Goal: Task Accomplishment & Management: Use online tool/utility

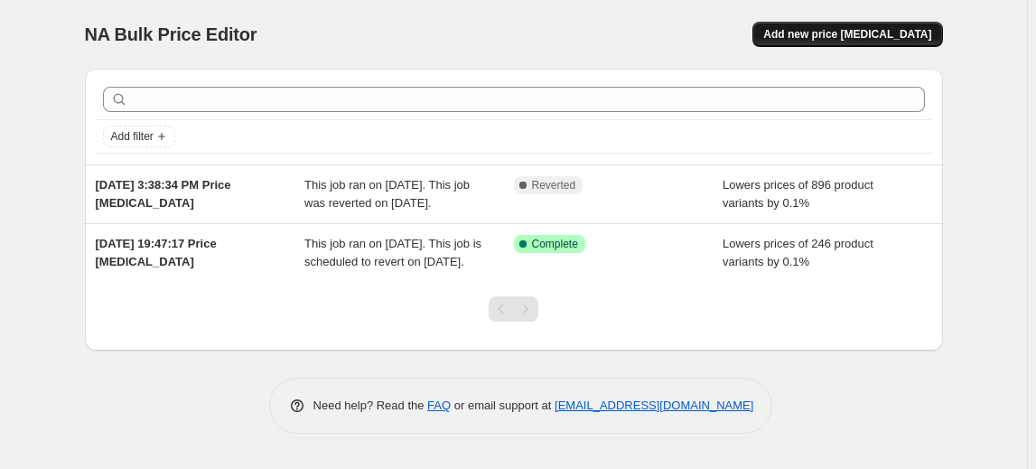
click at [879, 35] on span "Add new price [MEDICAL_DATA]" at bounding box center [847, 34] width 168 height 14
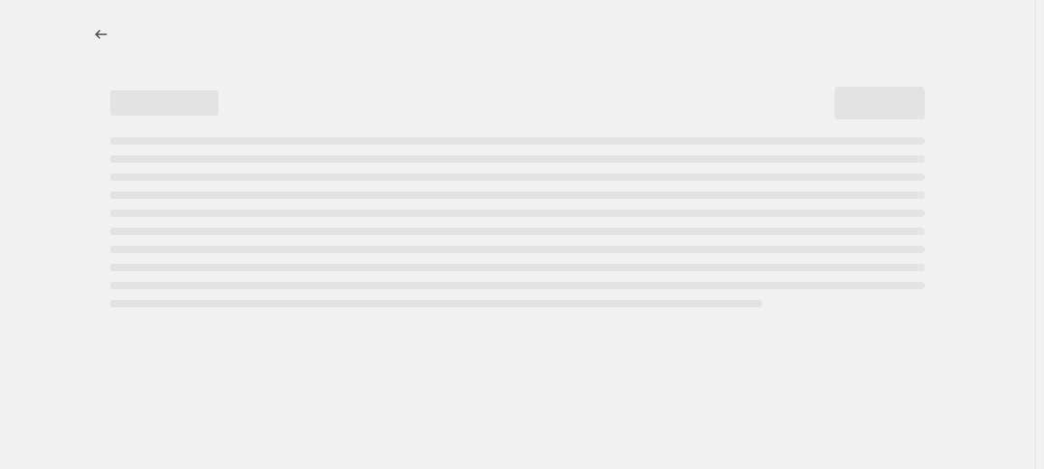
select select "percentage"
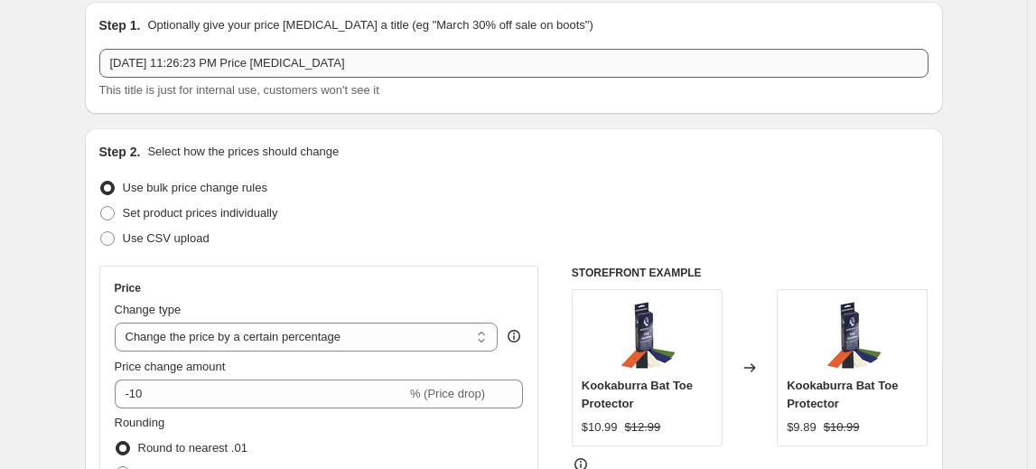
scroll to position [81, 0]
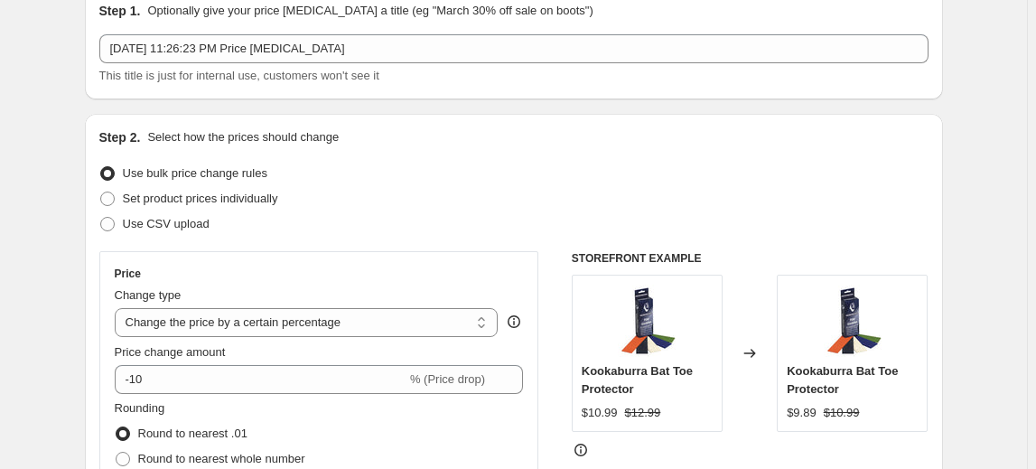
click at [204, 170] on span "Use bulk price change rules" at bounding box center [195, 173] width 144 height 14
click at [101, 167] on input "Use bulk price change rules" at bounding box center [100, 166] width 1 height 1
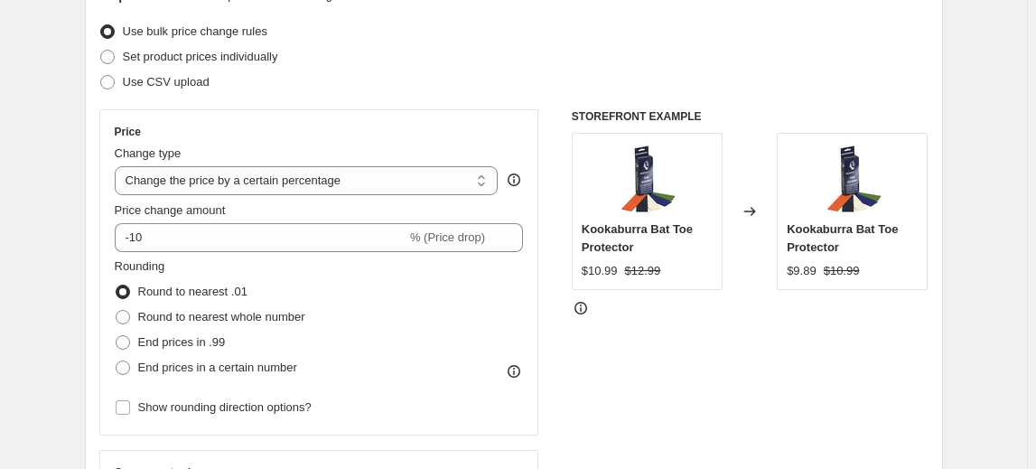
scroll to position [246, 0]
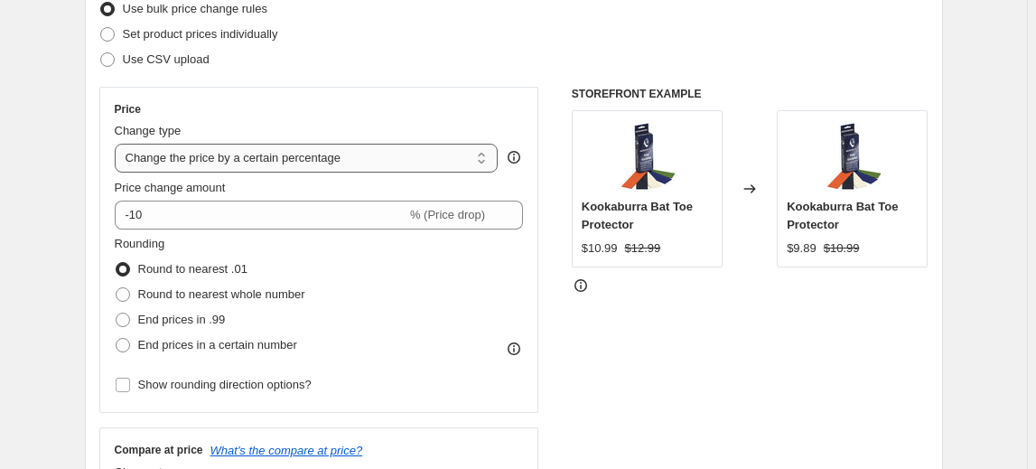
click at [280, 154] on select "Change the price to a certain amount Change the price by a certain amount Chang…" at bounding box center [307, 158] width 384 height 29
click at [117, 144] on select "Change the price to a certain amount Change the price by a certain amount Chang…" at bounding box center [307, 158] width 384 height 29
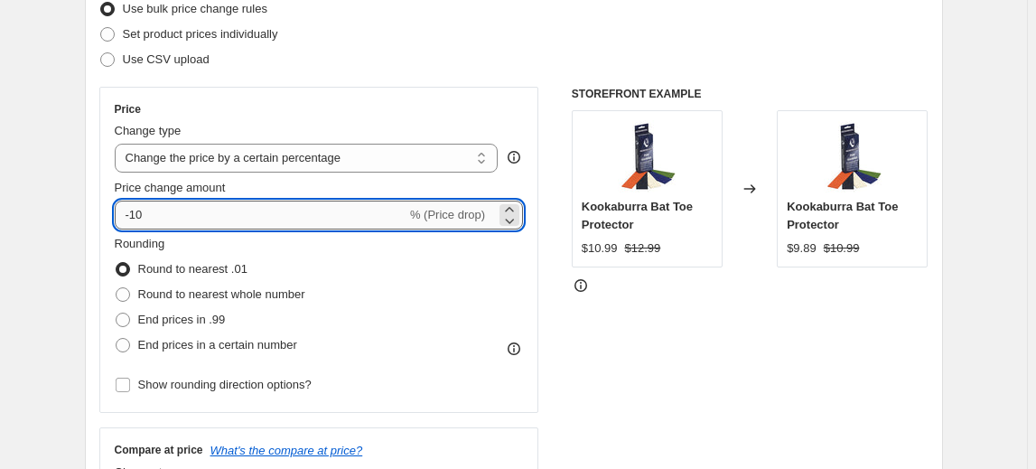
click at [204, 218] on input "-10" at bounding box center [261, 214] width 292 height 29
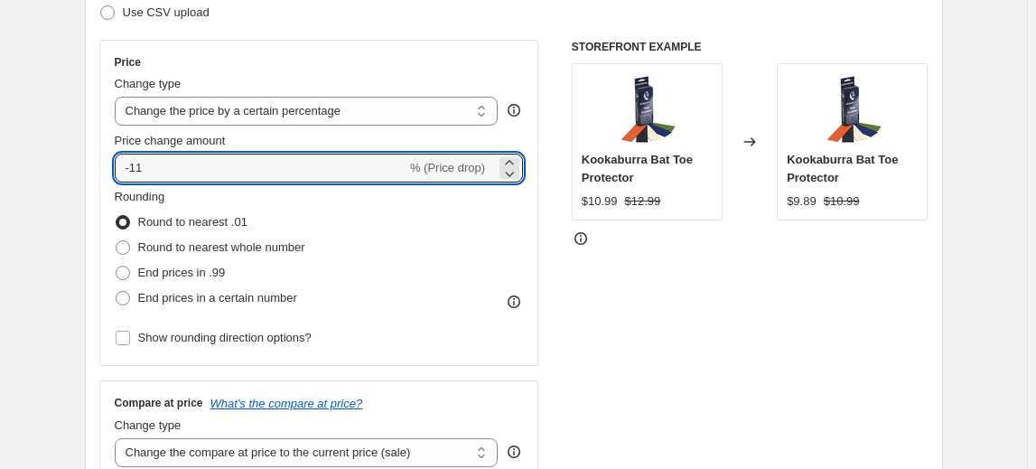
scroll to position [328, 0]
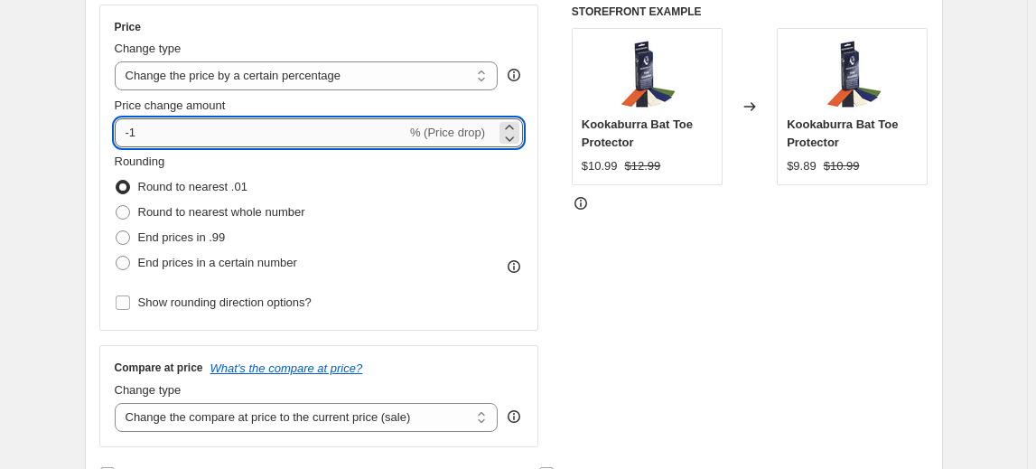
type input "-10"
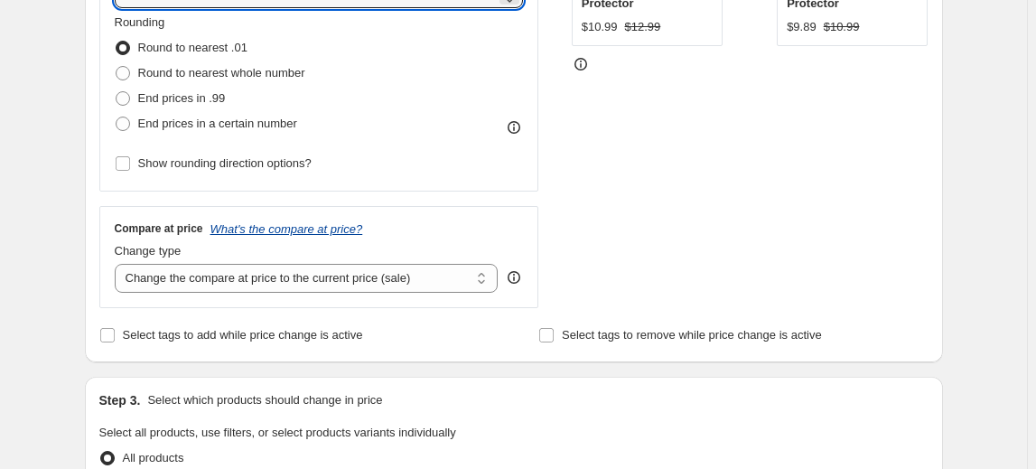
scroll to position [492, 0]
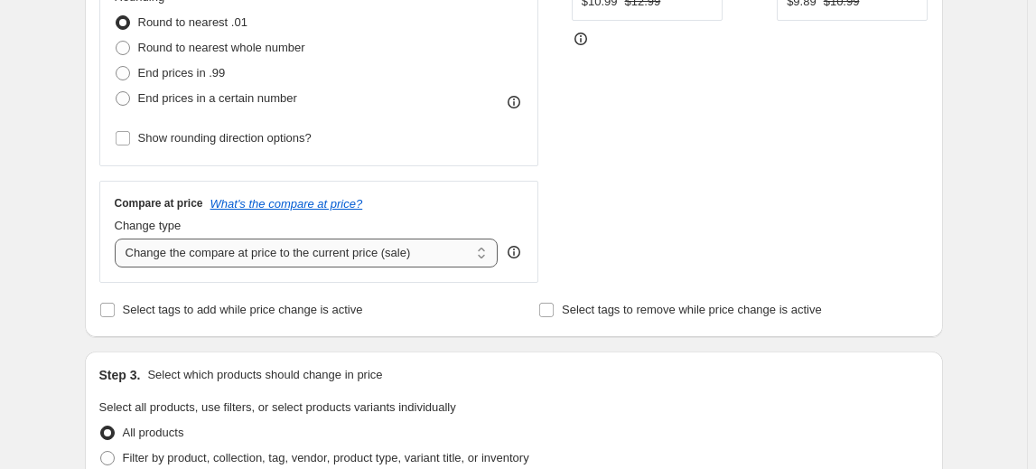
click at [329, 255] on select "Change the compare at price to the current price (sale) Change the compare at p…" at bounding box center [307, 252] width 384 height 29
click at [329, 256] on select "Change the compare at price to the current price (sale) Change the compare at p…" at bounding box center [307, 252] width 384 height 29
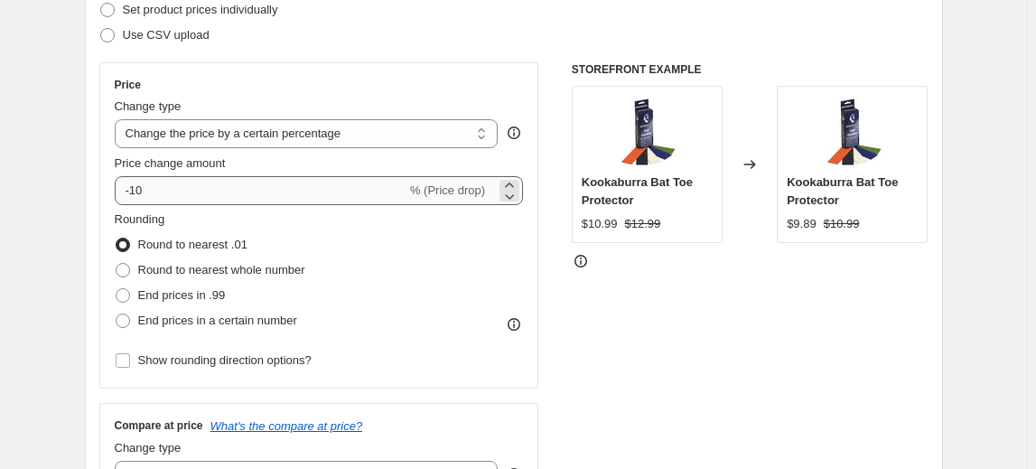
scroll to position [246, 0]
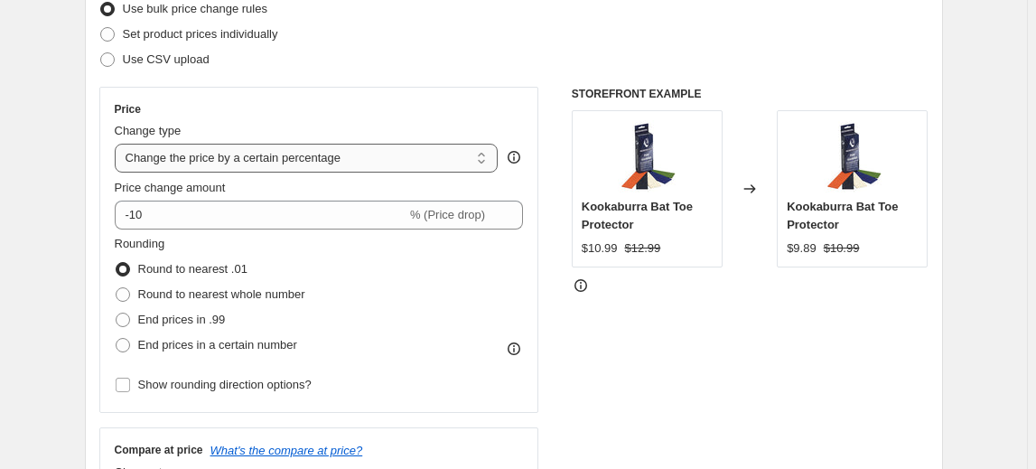
click at [355, 151] on select "Change the price to a certain amount Change the price by a certain amount Chang…" at bounding box center [307, 158] width 384 height 29
select select "pc"
type input "50"
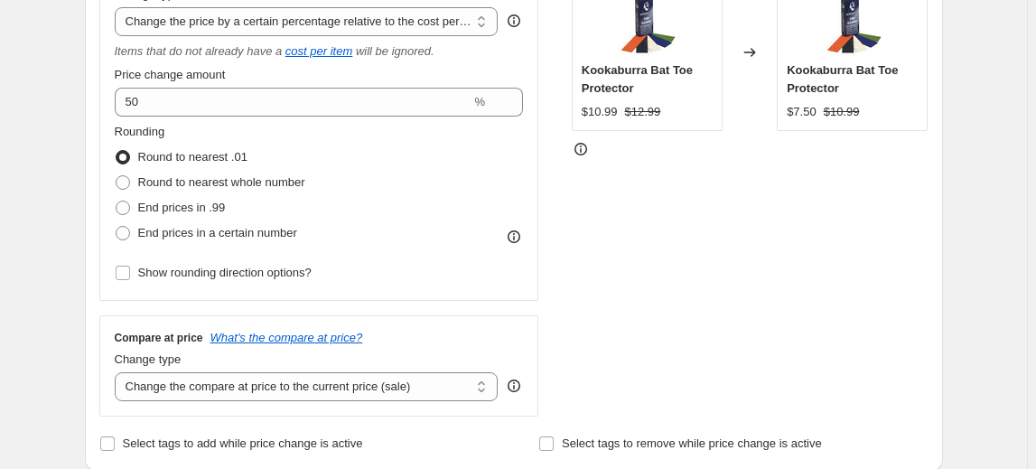
scroll to position [410, 0]
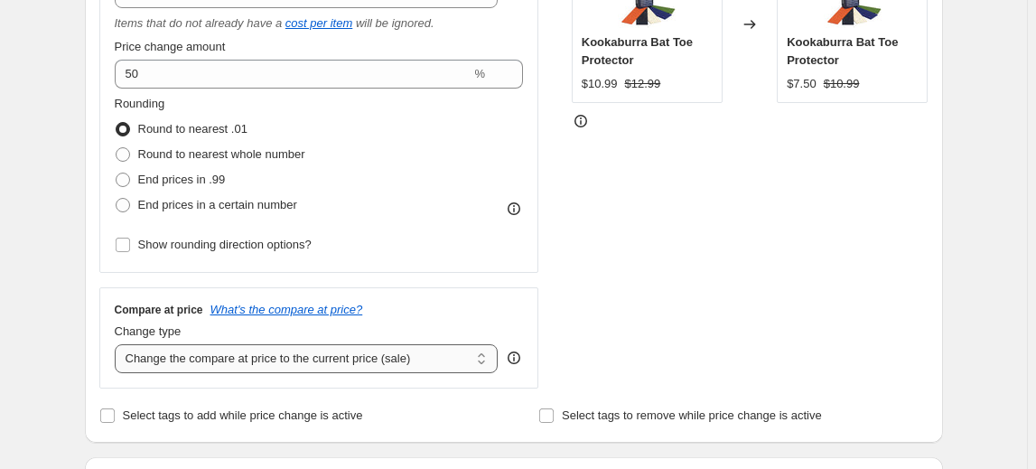
click at [240, 363] on select "Change the compare at price to the current price (sale) Change the compare at p…" at bounding box center [307, 358] width 384 height 29
click at [240, 365] on select "Change the compare at price to the current price (sale) Change the compare at p…" at bounding box center [307, 358] width 384 height 29
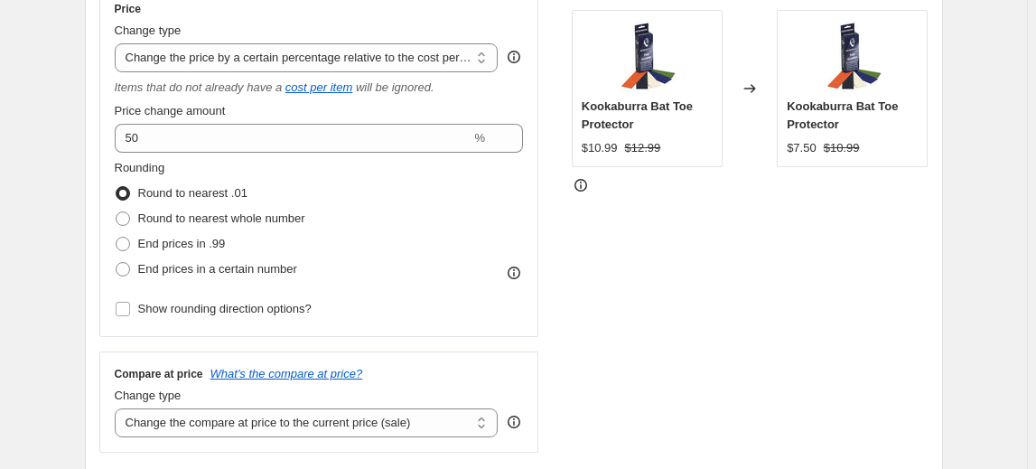
scroll to position [328, 0]
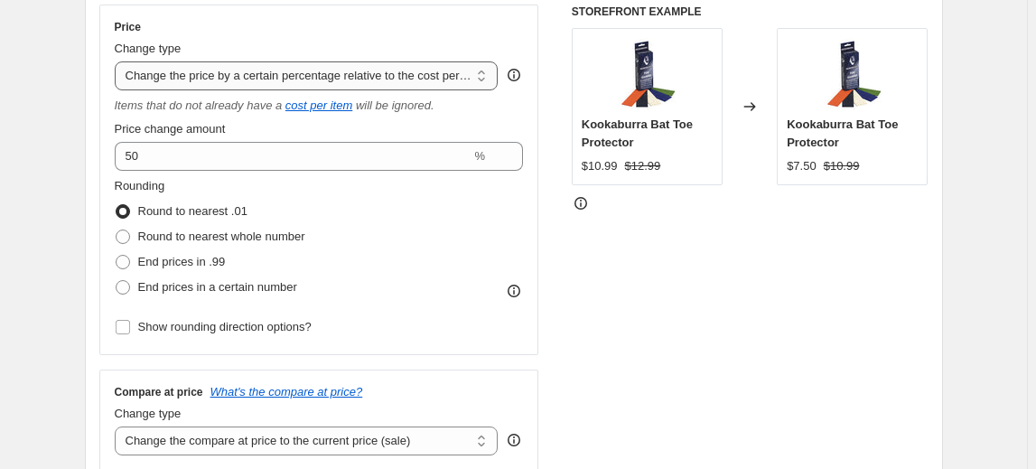
click at [240, 86] on select "Change the price to a certain amount Change the price by a certain amount Chang…" at bounding box center [307, 75] width 384 height 29
select select "percentage"
click at [117, 61] on select "Change the price to a certain amount Change the price by a certain amount Chang…" at bounding box center [307, 75] width 384 height 29
type input "-15"
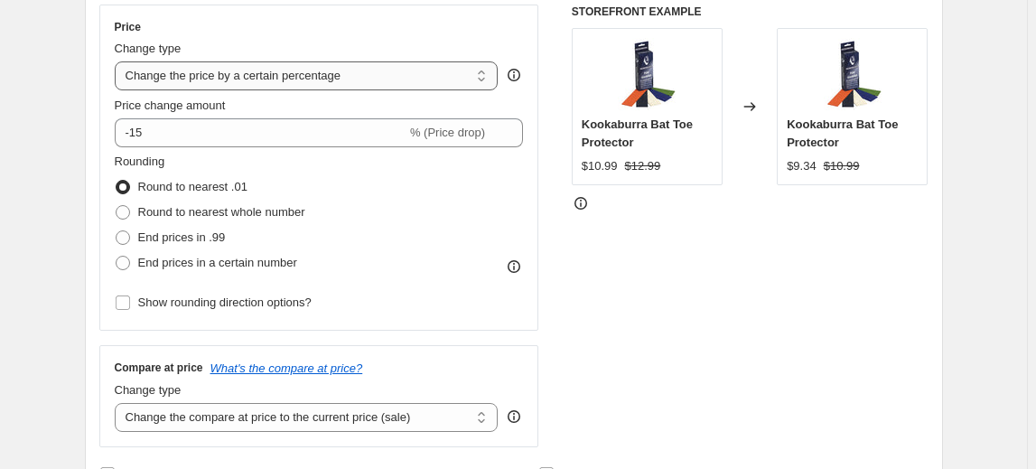
click at [262, 72] on select "Change the price to a certain amount Change the price by a certain amount Chang…" at bounding box center [307, 75] width 384 height 29
click at [592, 319] on div "STOREFRONT EXAMPLE Kookaburra Bat Toe Protector $10.99 $12.99 Changed to Kookab…" at bounding box center [750, 226] width 357 height 443
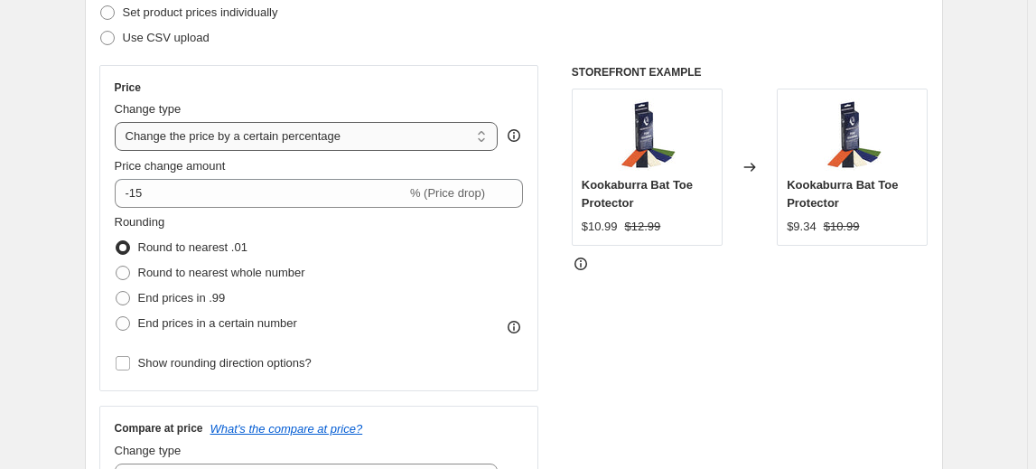
scroll to position [246, 0]
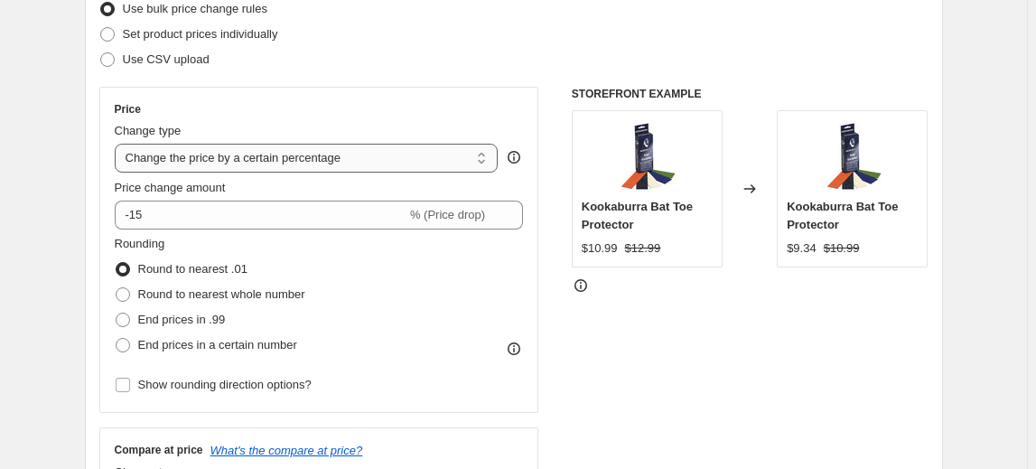
click at [312, 170] on select "Change the price to a certain amount Change the price by a certain amount Chang…" at bounding box center [307, 158] width 384 height 29
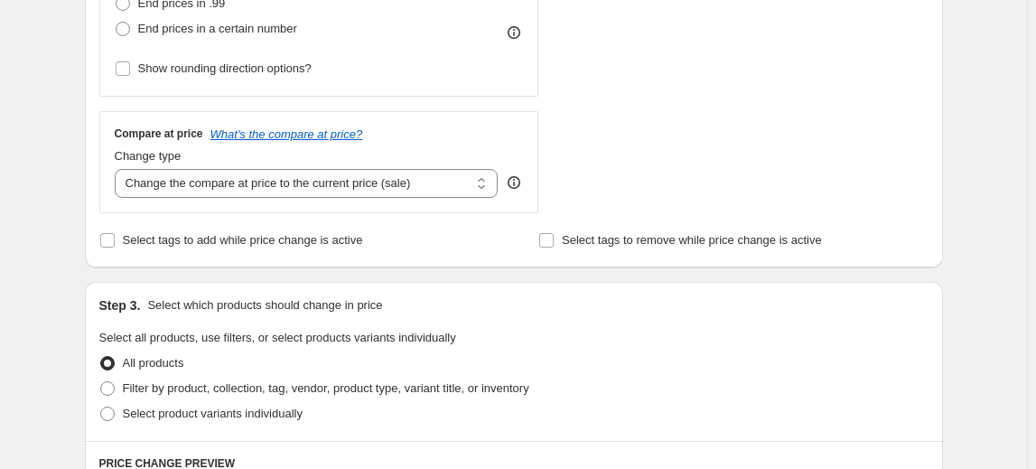
scroll to position [492, 0]
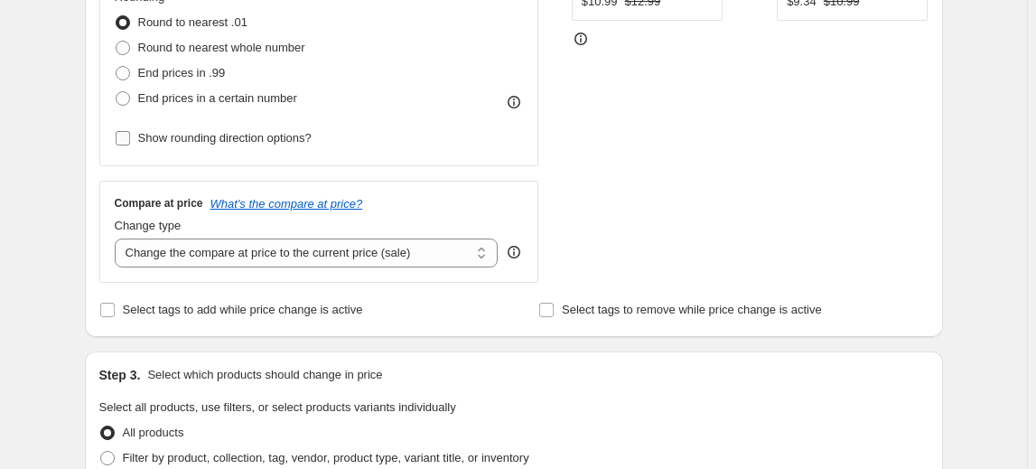
click at [207, 146] on label "Show rounding direction options?" at bounding box center [213, 138] width 197 height 25
click at [130, 145] on input "Show rounding direction options?" at bounding box center [123, 138] width 14 height 14
checkbox input "true"
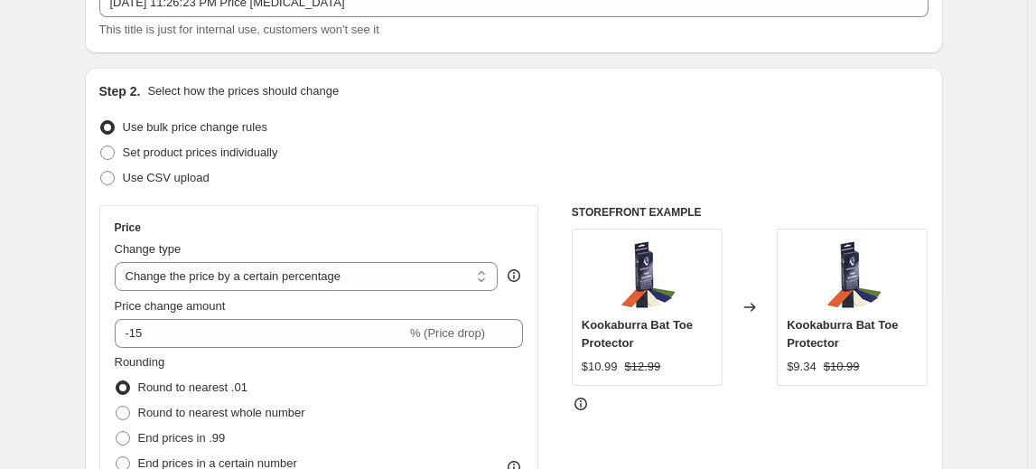
scroll to position [163, 0]
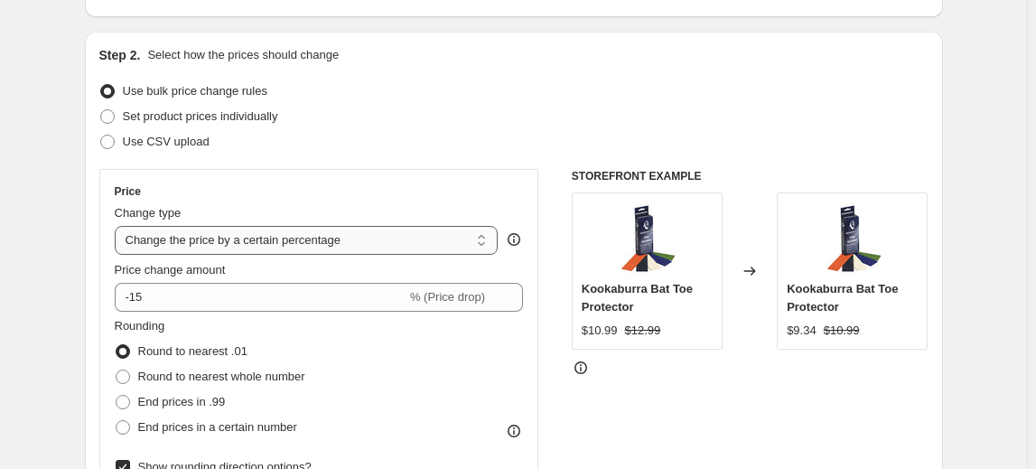
click at [232, 238] on select "Change the price to a certain amount Change the price by a certain amount Chang…" at bounding box center [307, 240] width 384 height 29
click at [117, 226] on select "Change the price to a certain amount Change the price by a certain amount Chang…" at bounding box center [307, 240] width 384 height 29
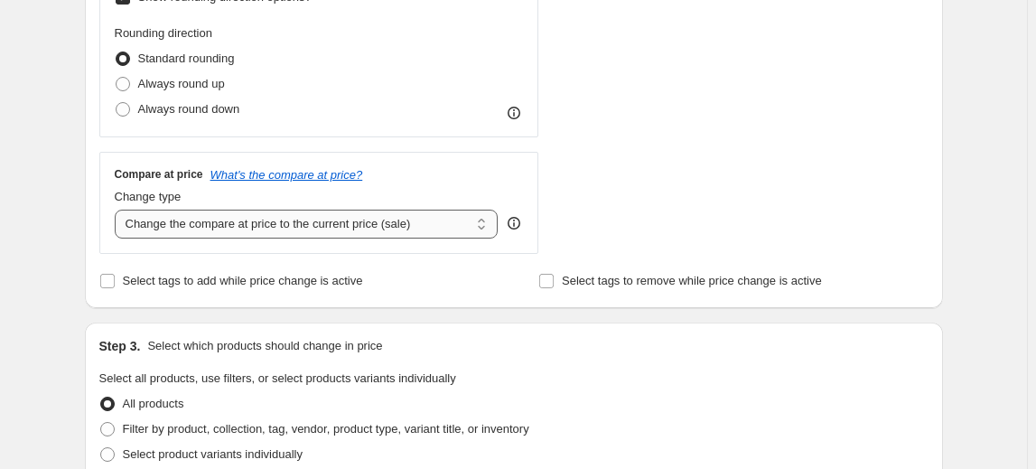
scroll to position [657, 0]
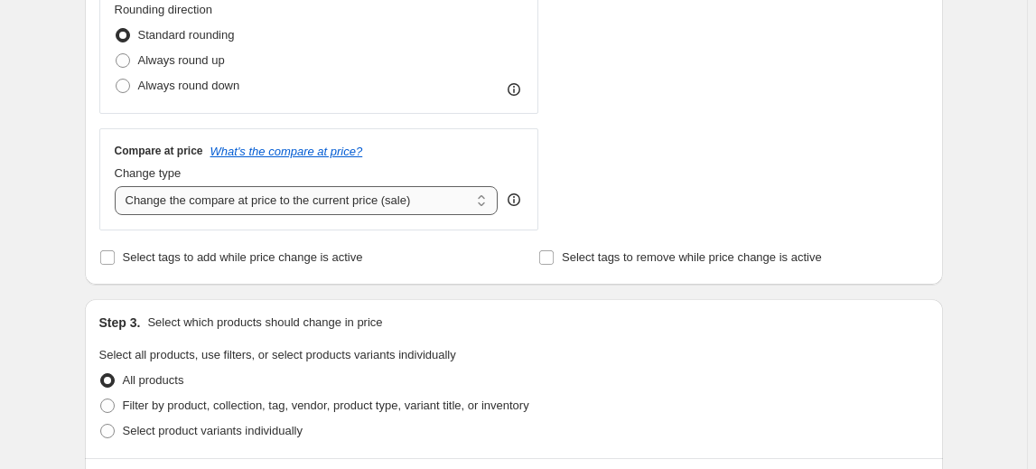
click at [302, 209] on select "Change the compare at price to the current price (sale) Change the compare at p…" at bounding box center [307, 200] width 384 height 29
click at [319, 201] on select "Change the compare at price to the current price (sale) Change the compare at p…" at bounding box center [307, 200] width 384 height 29
click at [117, 186] on select "Change the compare at price to the current price (sale) Change the compare at p…" at bounding box center [307, 200] width 384 height 29
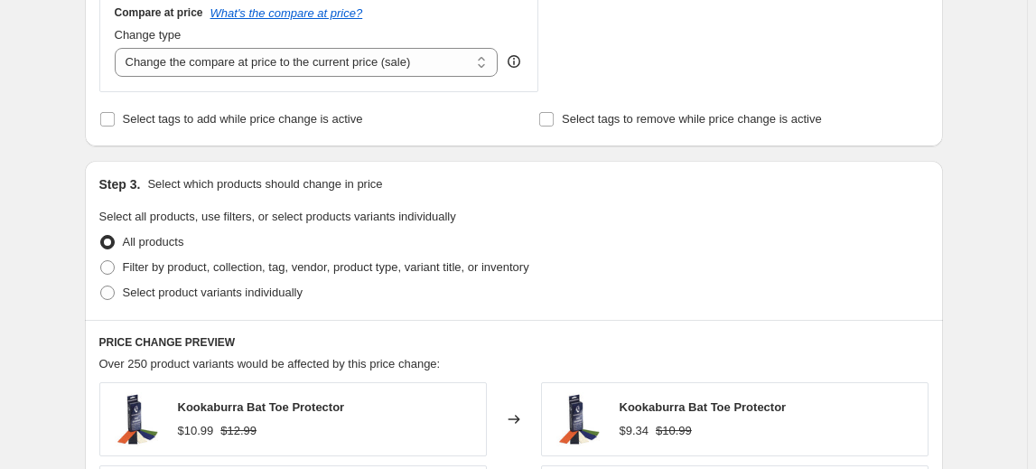
scroll to position [821, 0]
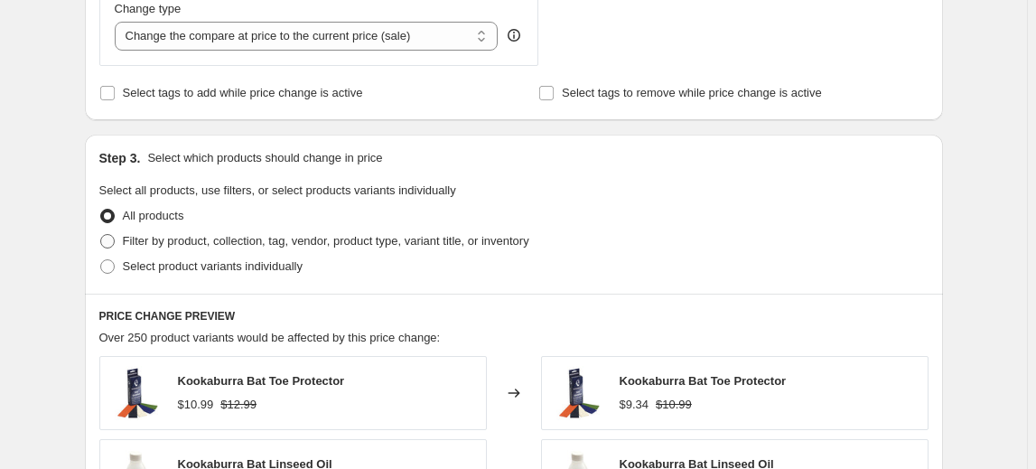
click at [175, 242] on span "Filter by product, collection, tag, vendor, product type, variant title, or inv…" at bounding box center [326, 241] width 406 height 14
click at [101, 235] on input "Filter by product, collection, tag, vendor, product type, variant title, or inv…" at bounding box center [100, 234] width 1 height 1
radio input "true"
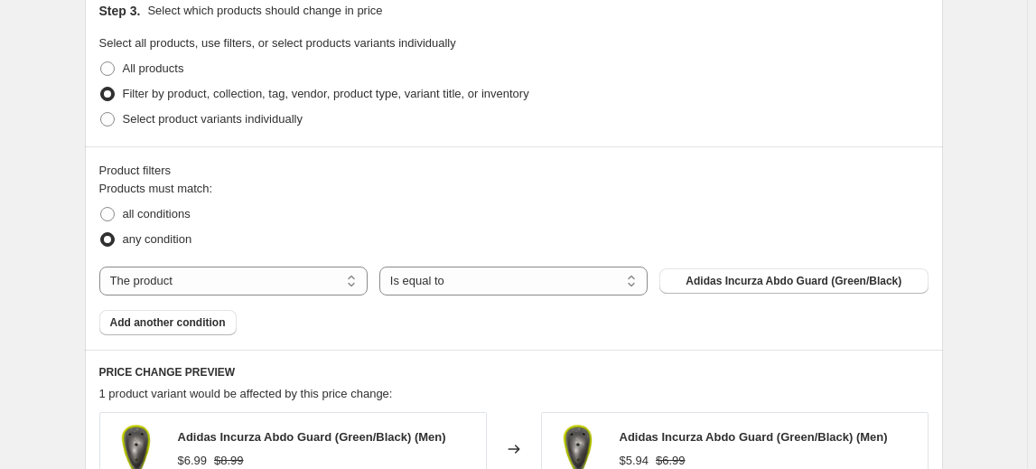
scroll to position [984, 0]
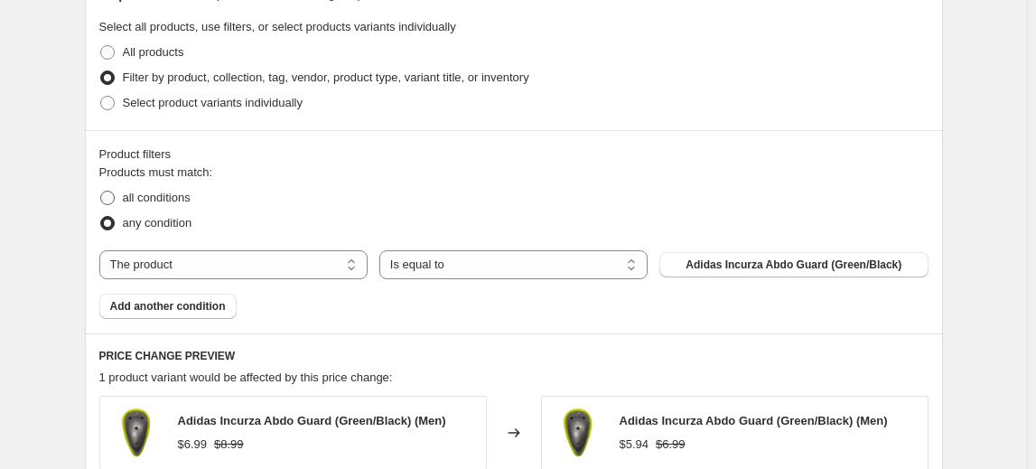
click at [148, 191] on span "all conditions" at bounding box center [157, 198] width 68 height 14
click at [101, 191] on input "all conditions" at bounding box center [100, 191] width 1 height 1
radio input "true"
click at [494, 270] on select "Is equal to Is not equal to" at bounding box center [513, 264] width 268 height 29
click at [383, 250] on select "Is equal to Is not equal to" at bounding box center [513, 264] width 268 height 29
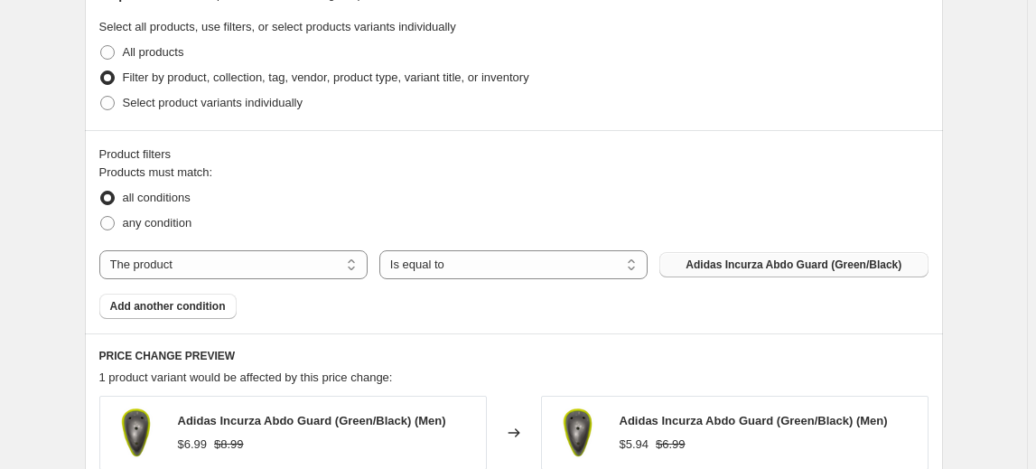
click at [738, 263] on span "Adidas Incurza Abdo Guard (Green/Black)" at bounding box center [793, 264] width 216 height 14
click at [528, 274] on select "Is equal to Is not equal to" at bounding box center [513, 264] width 268 height 29
click at [383, 250] on select "Is equal to Is not equal to" at bounding box center [513, 264] width 268 height 29
click at [743, 258] on span "Adidas Incurza Abdo Guard (Green/Black)" at bounding box center [793, 264] width 216 height 14
click at [730, 267] on span "Adidas Incurza Abdo Guard (Green/Black)" at bounding box center [793, 264] width 216 height 14
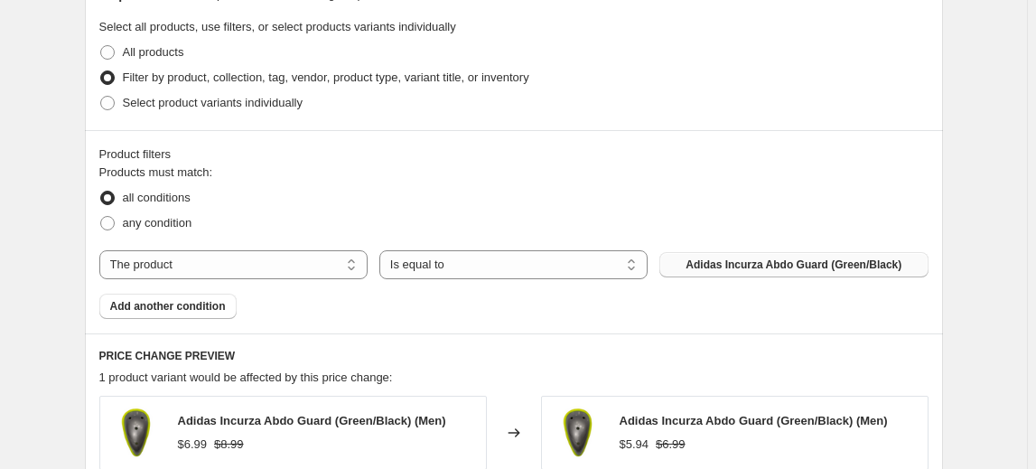
click at [738, 262] on span "Adidas Incurza Abdo Guard (Green/Black)" at bounding box center [793, 264] width 216 height 14
click at [779, 262] on span "Adidas Incurza Abdo Guard (Green/Black)" at bounding box center [793, 264] width 216 height 14
click at [255, 271] on select "The product The product's collection The product's tag The product's vendor The…" at bounding box center [233, 264] width 268 height 29
select select "vendor"
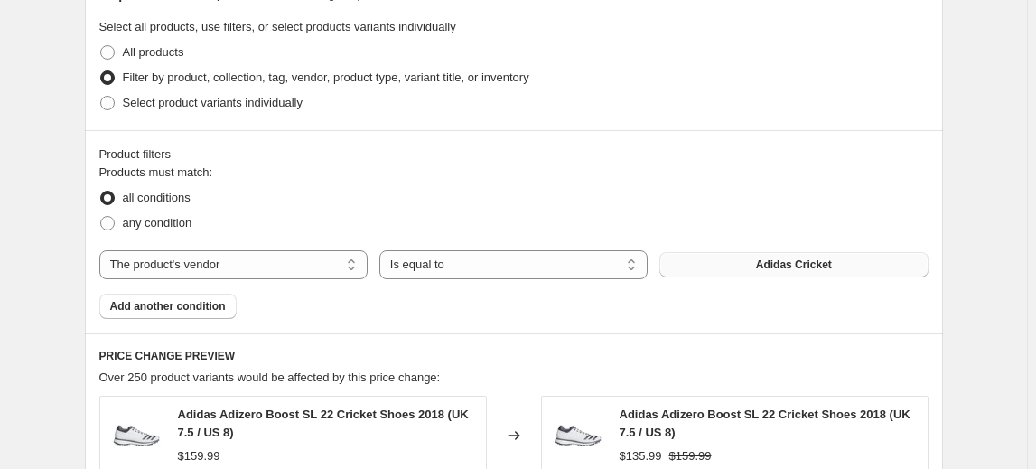
click at [776, 252] on button "Adidas Cricket" at bounding box center [793, 264] width 268 height 25
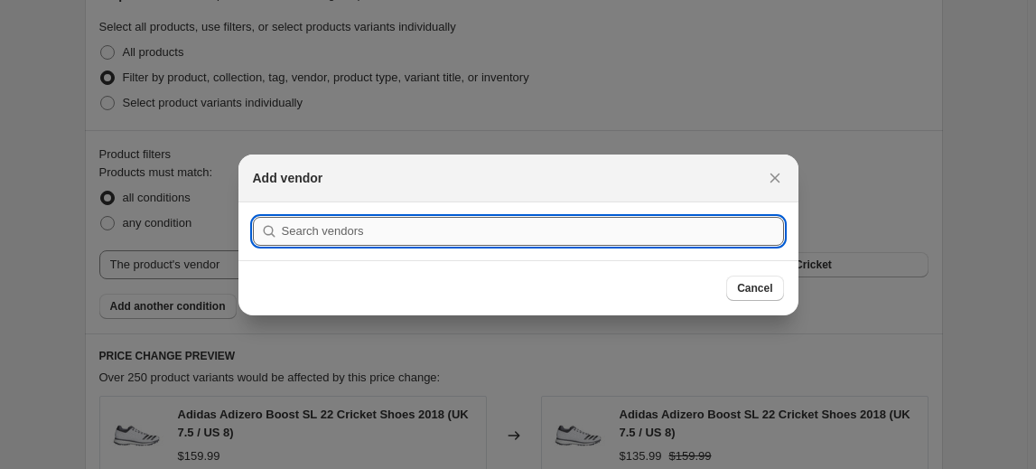
click at [426, 228] on input ":r2j:" at bounding box center [533, 231] width 502 height 29
type input "MRF"
click at [253, 202] on button "Submit" at bounding box center [278, 211] width 51 height 19
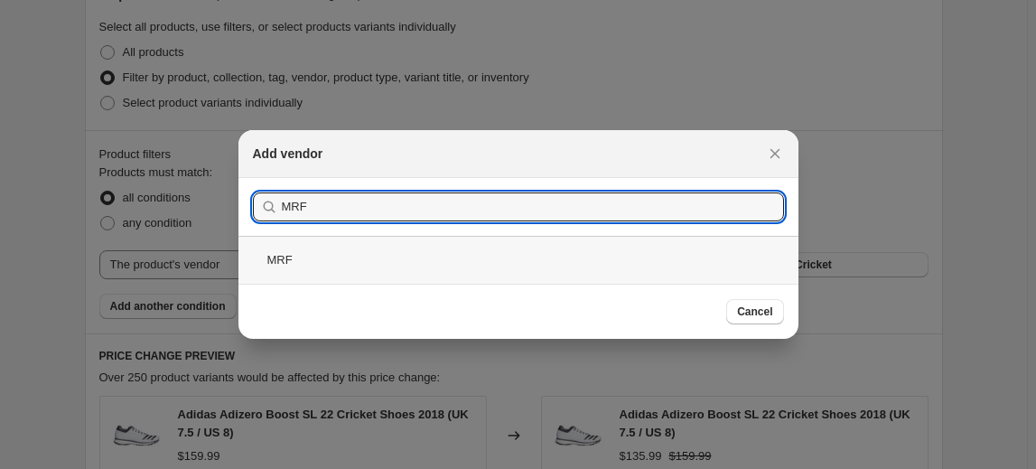
click at [277, 255] on div "MRF" at bounding box center [518, 260] width 560 height 48
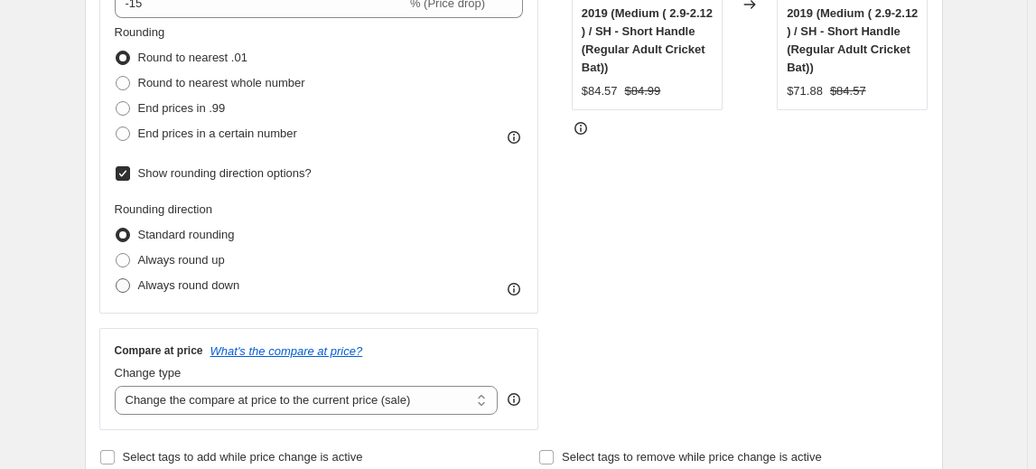
scroll to position [328, 0]
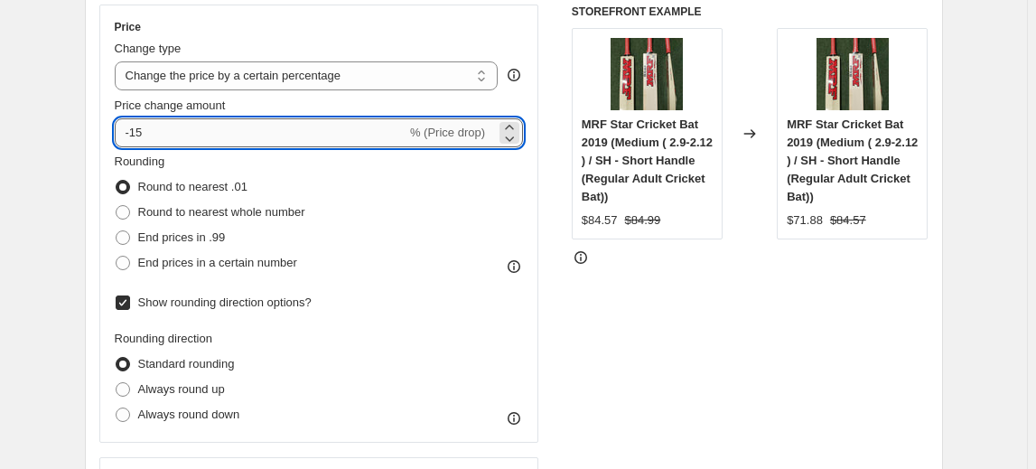
click at [159, 139] on input "-15" at bounding box center [261, 132] width 292 height 29
type input "-1"
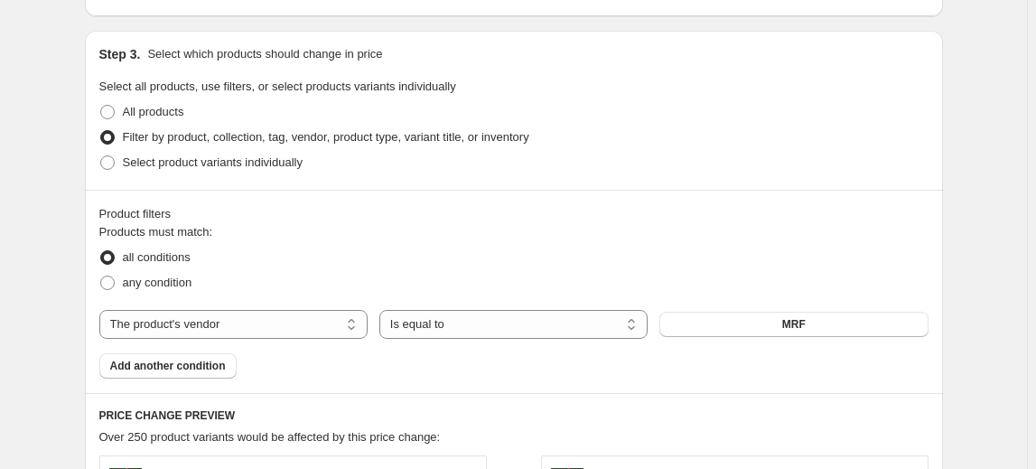
scroll to position [1676, 0]
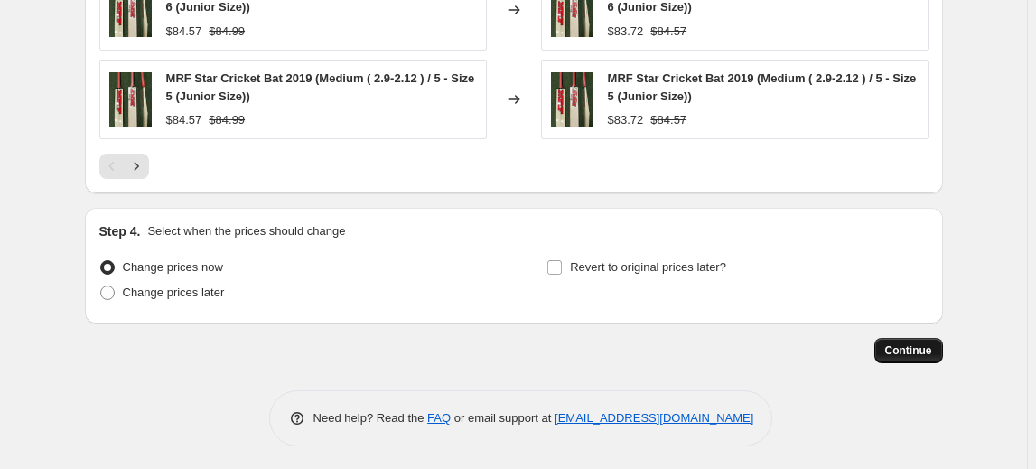
click at [916, 339] on button "Continue" at bounding box center [908, 350] width 69 height 25
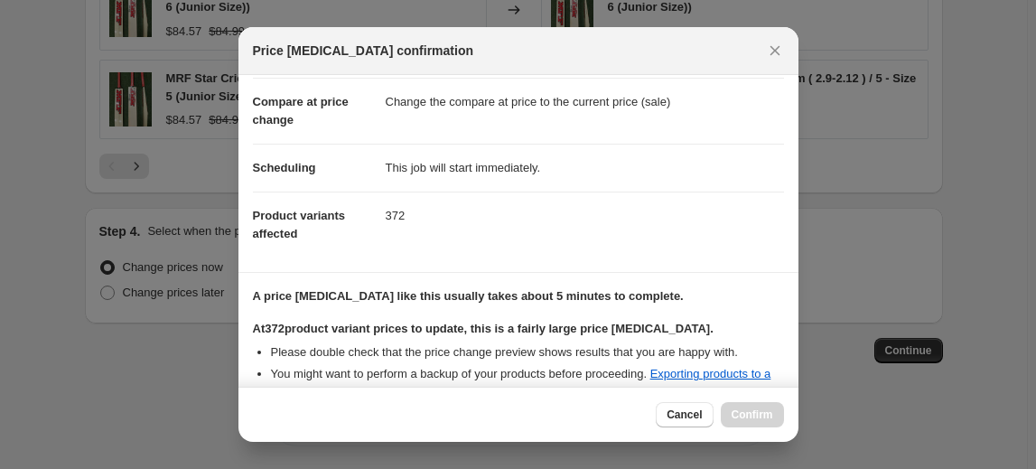
scroll to position [0, 0]
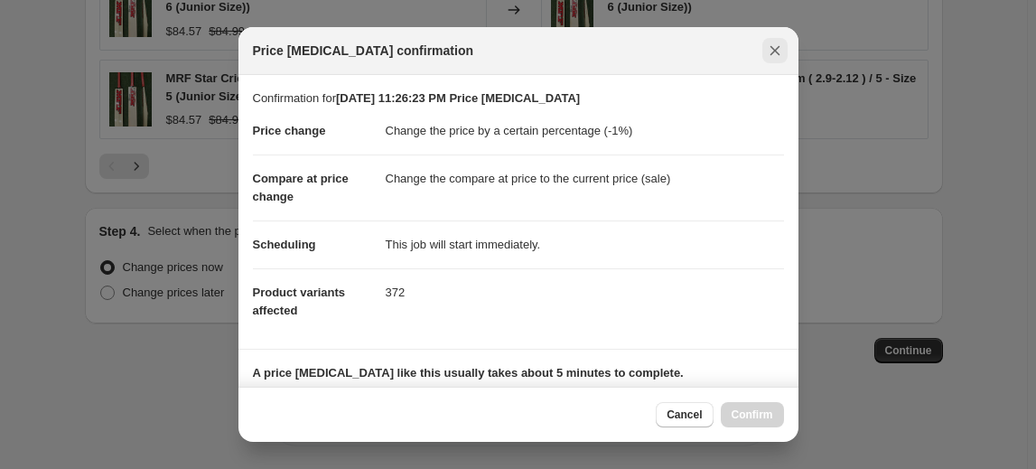
click at [768, 56] on icon "Close" at bounding box center [775, 51] width 18 height 18
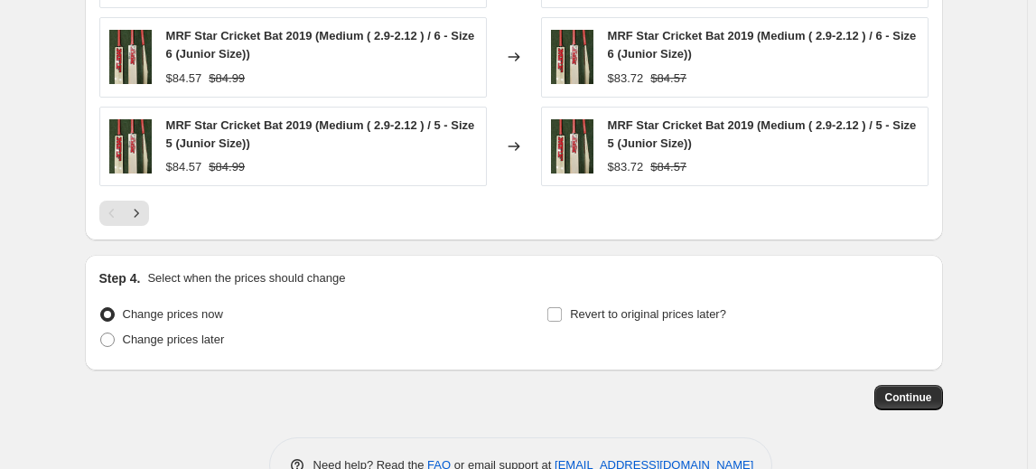
scroll to position [1676, 0]
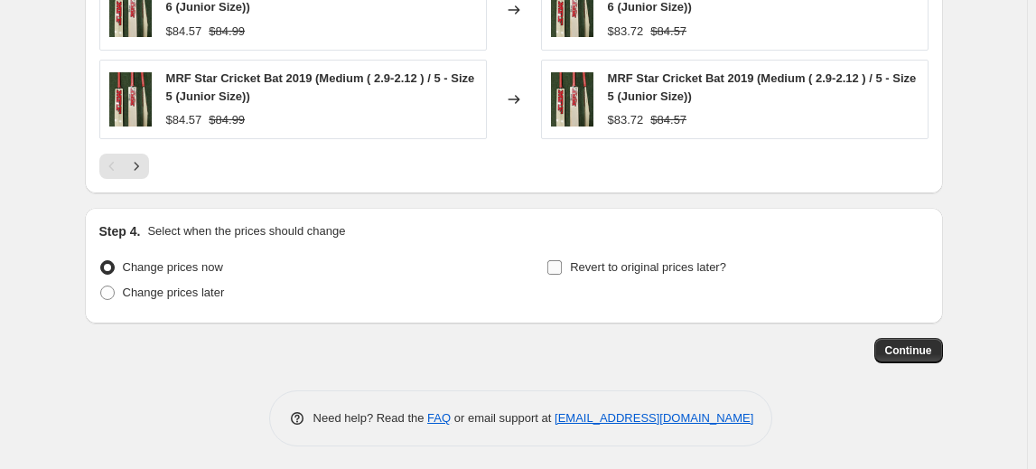
click at [561, 268] on input "Revert to original prices later?" at bounding box center [554, 267] width 14 height 14
checkbox input "true"
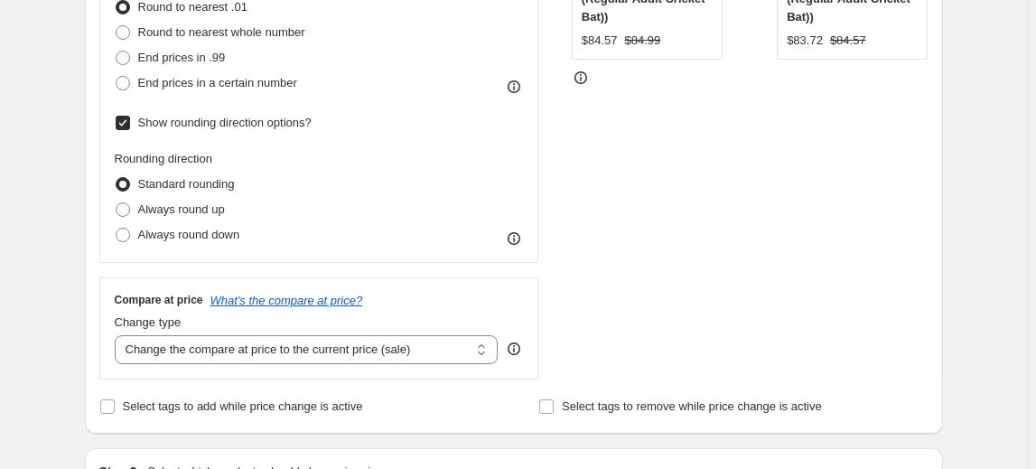
scroll to position [14, 0]
